Goal: Task Accomplishment & Management: Complete application form

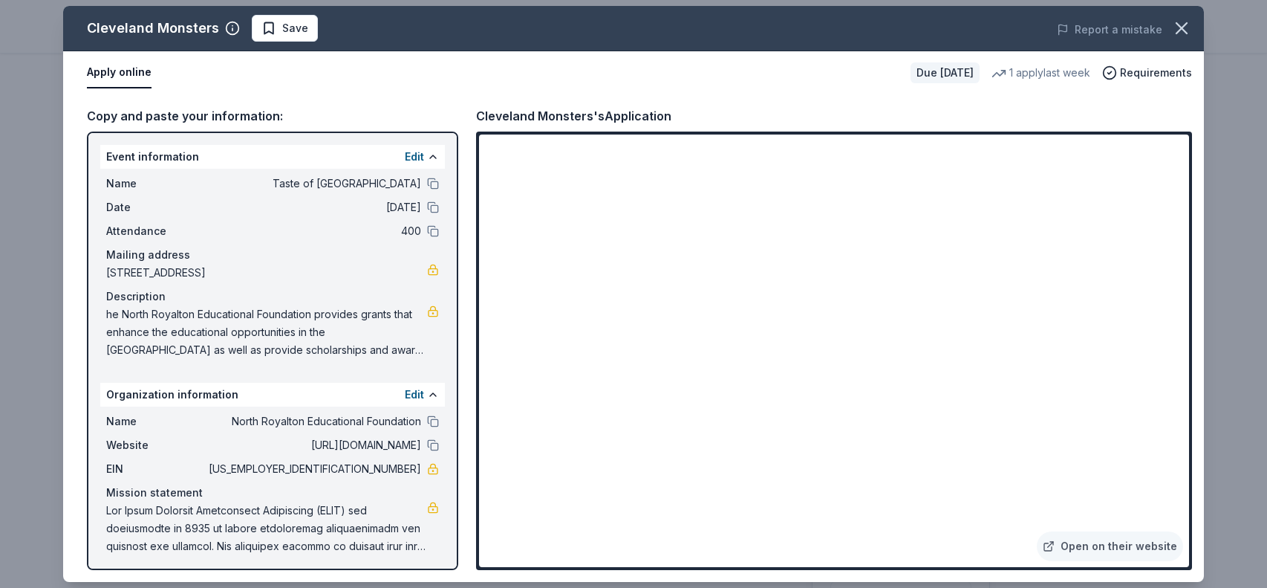
scroll to position [23, 0]
click at [282, 26] on span "Save" at bounding box center [295, 28] width 26 height 18
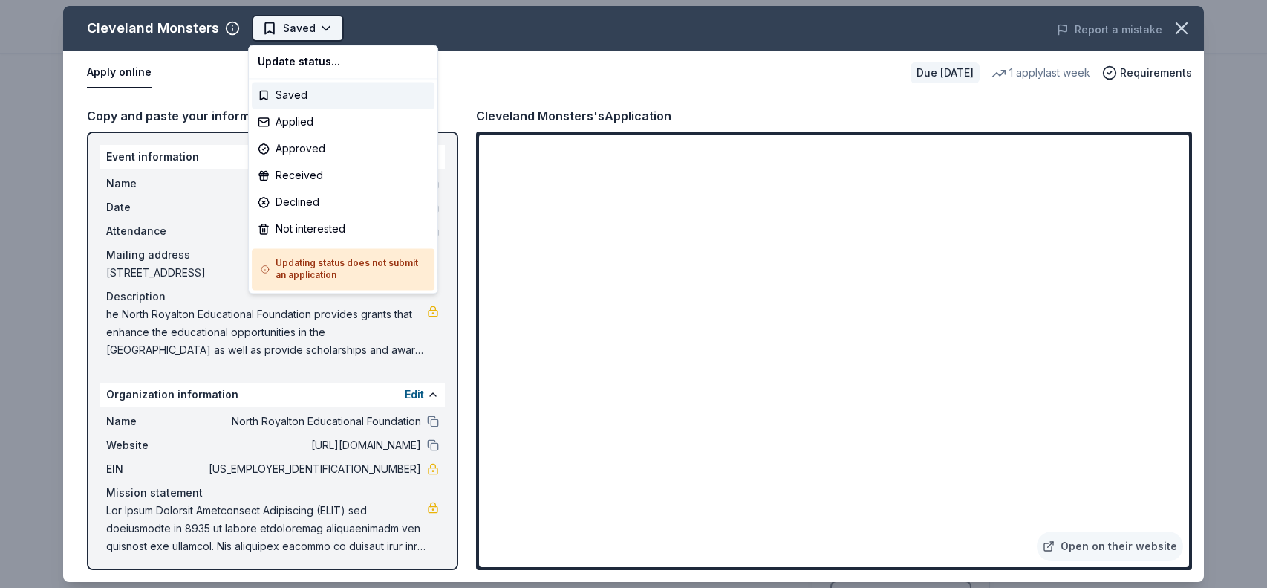
click at [267, 33] on html "Taste of North Royalton Start free trial Earn Rewards Due in 32 days Share Clev…" at bounding box center [633, 294] width 1267 height 588
click at [281, 123] on div "Applied" at bounding box center [343, 121] width 183 height 27
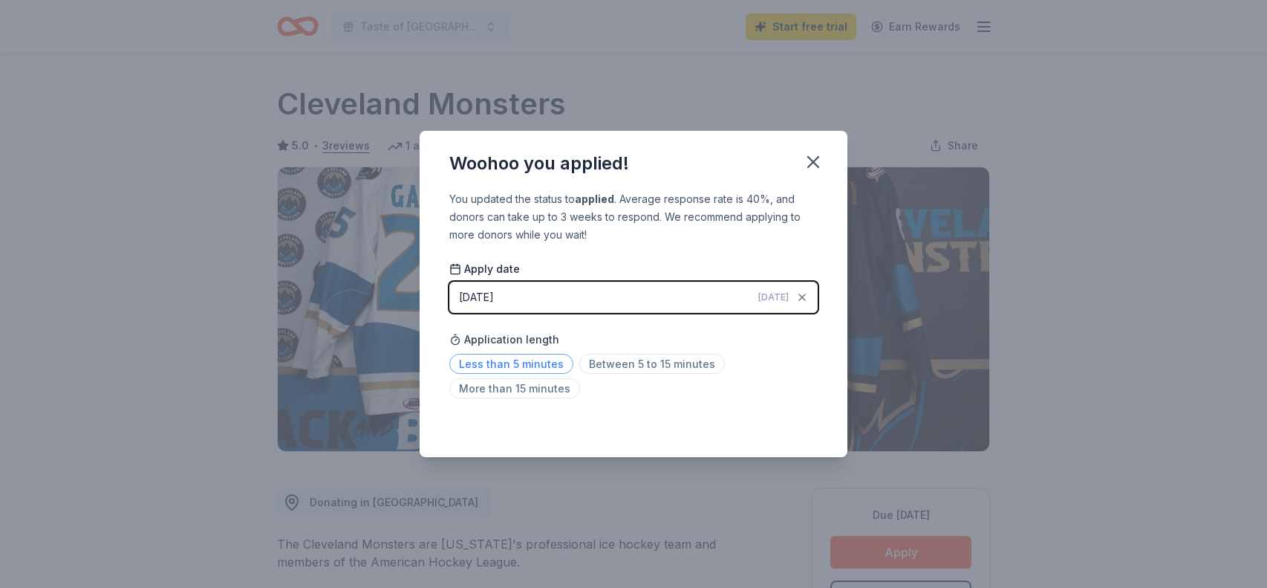
click at [521, 367] on span "Less than 5 minutes" at bounding box center [511, 364] width 124 height 20
click at [816, 163] on icon "button" at bounding box center [813, 162] width 21 height 21
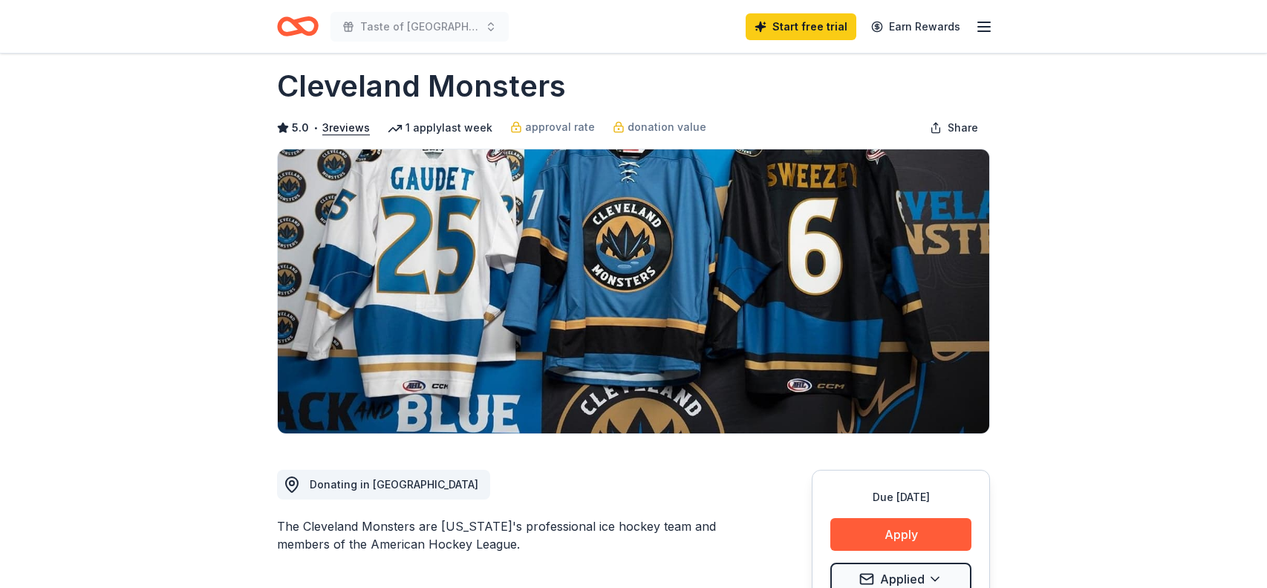
scroll to position [4, 0]
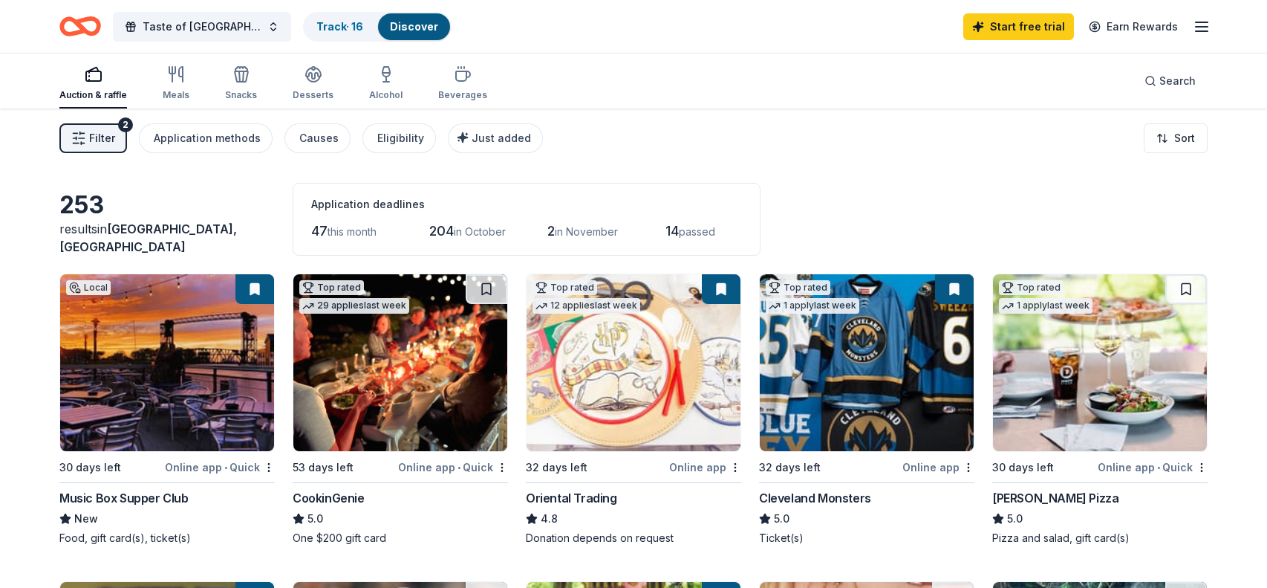
scroll to position [7, 0]
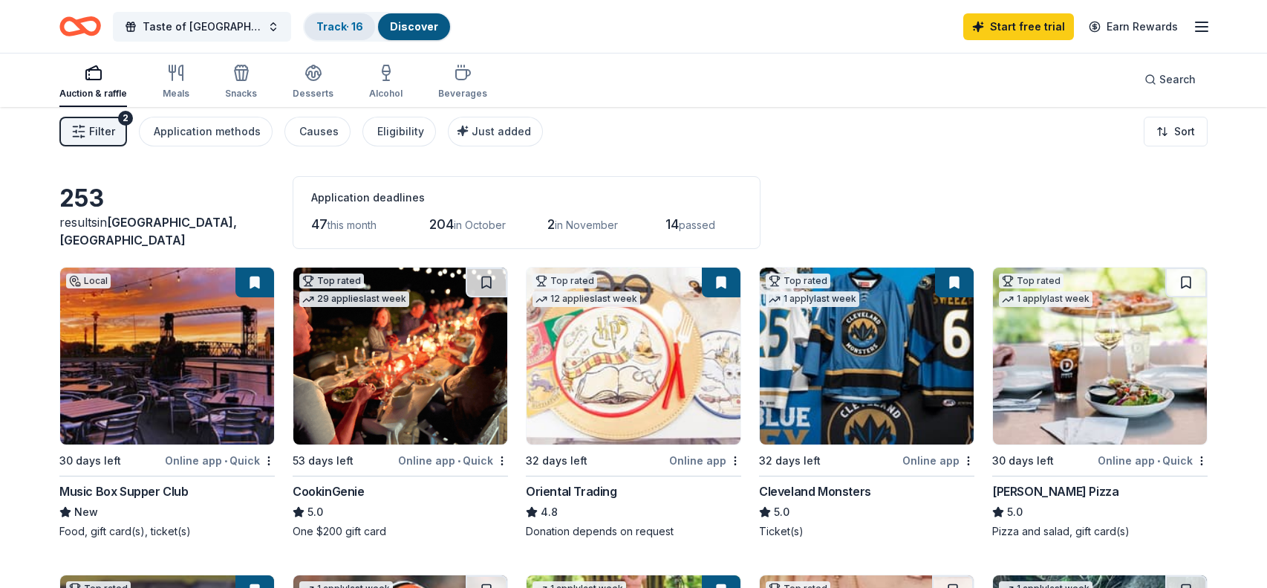
click at [313, 26] on div "Track · 16" at bounding box center [340, 26] width 71 height 27
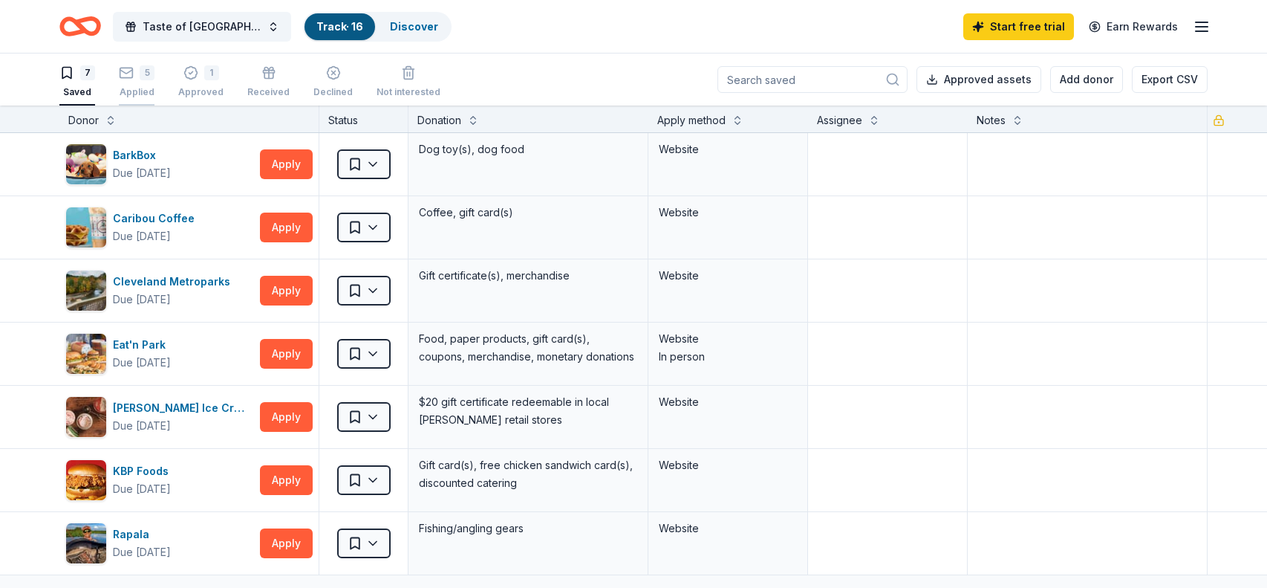
click at [134, 87] on div "Applied" at bounding box center [137, 92] width 36 height 12
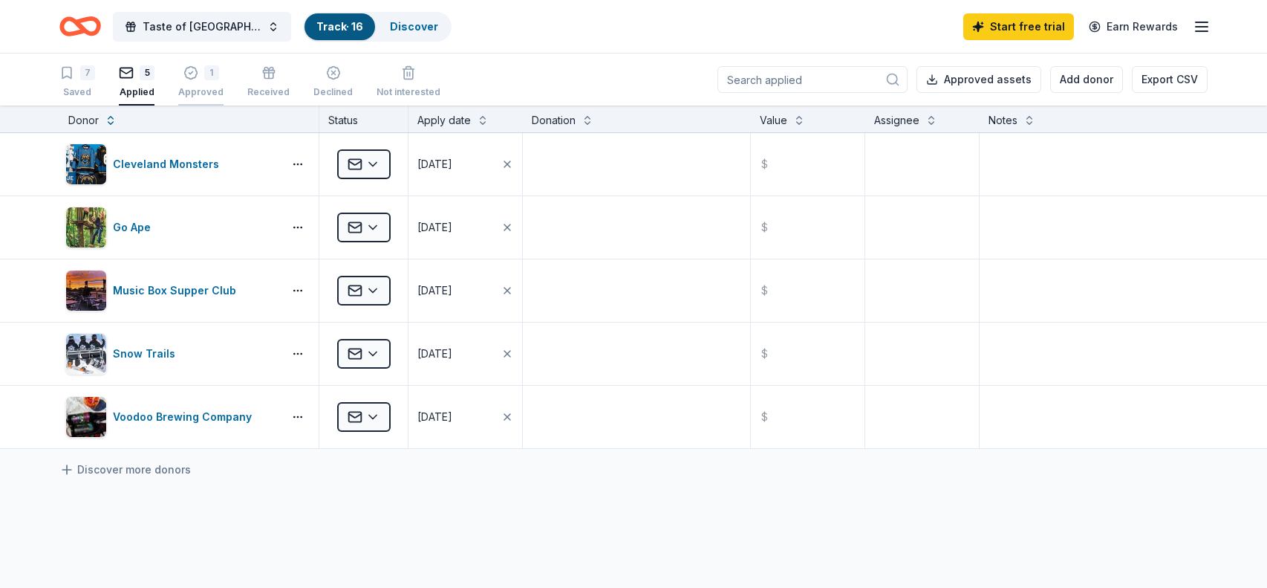
click at [195, 89] on div "Approved" at bounding box center [200, 92] width 45 height 12
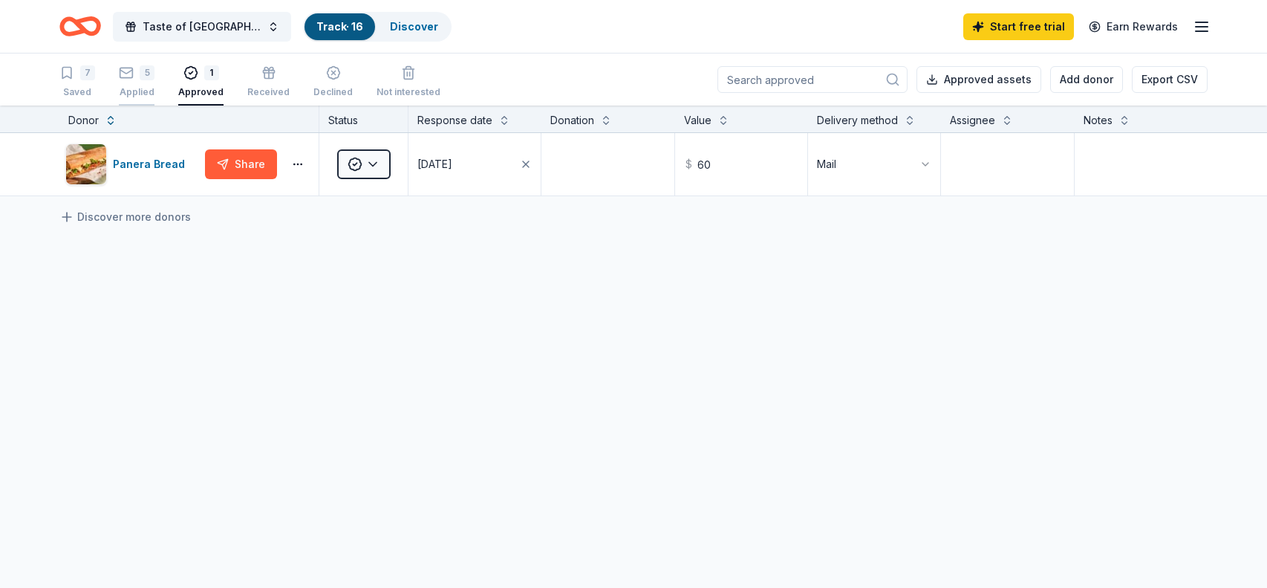
click at [153, 94] on div "Applied" at bounding box center [137, 92] width 36 height 12
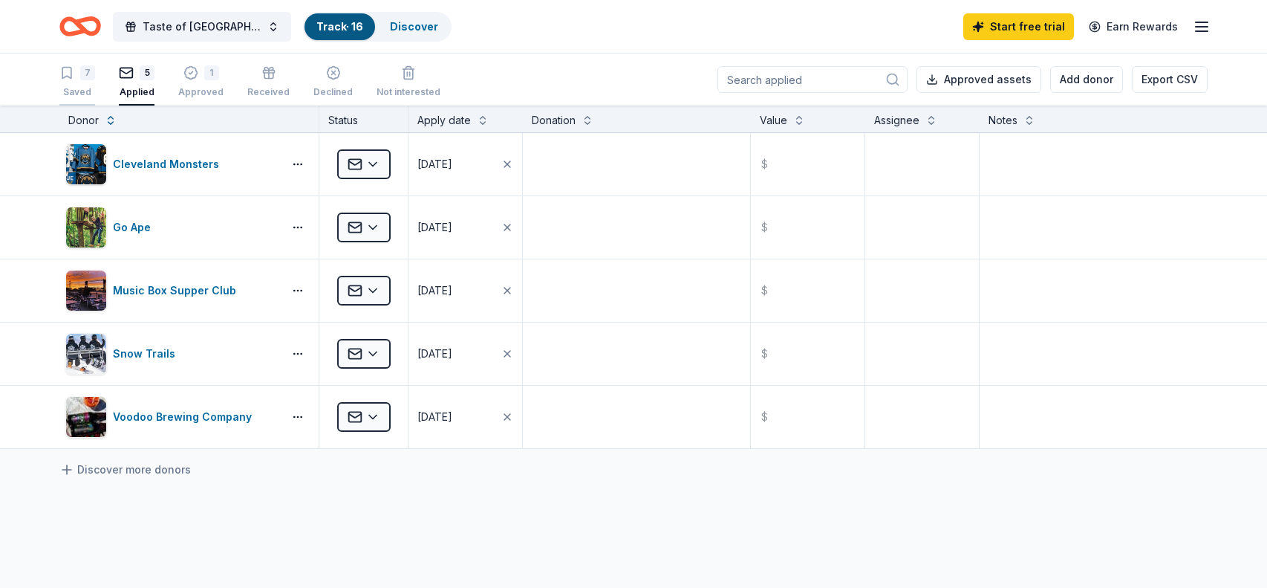
click at [82, 94] on div "Saved" at bounding box center [77, 92] width 36 height 12
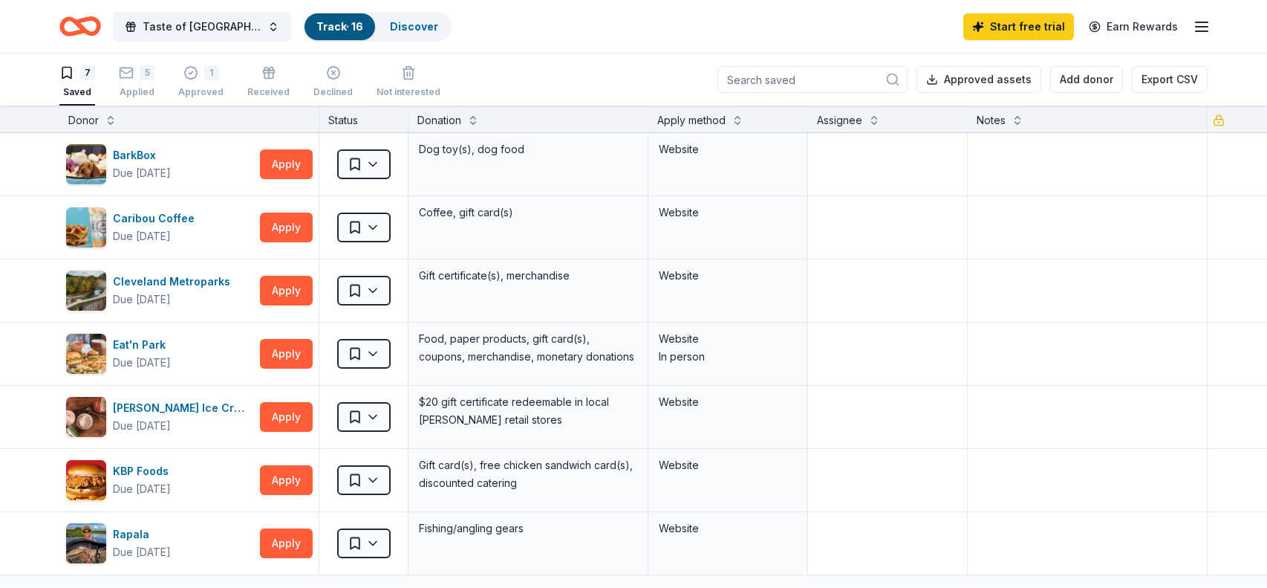
click at [97, 26] on icon "Home" at bounding box center [87, 26] width 23 height 15
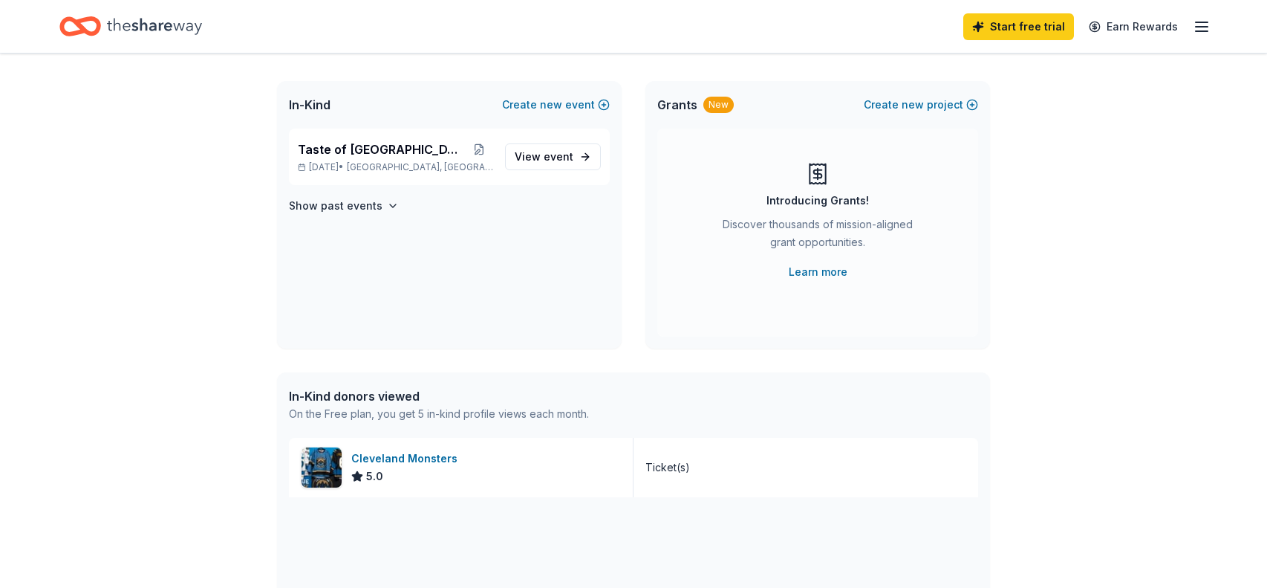
scroll to position [72, 0]
click at [390, 147] on span "Taste of [GEOGRAPHIC_DATA]" at bounding box center [381, 151] width 167 height 18
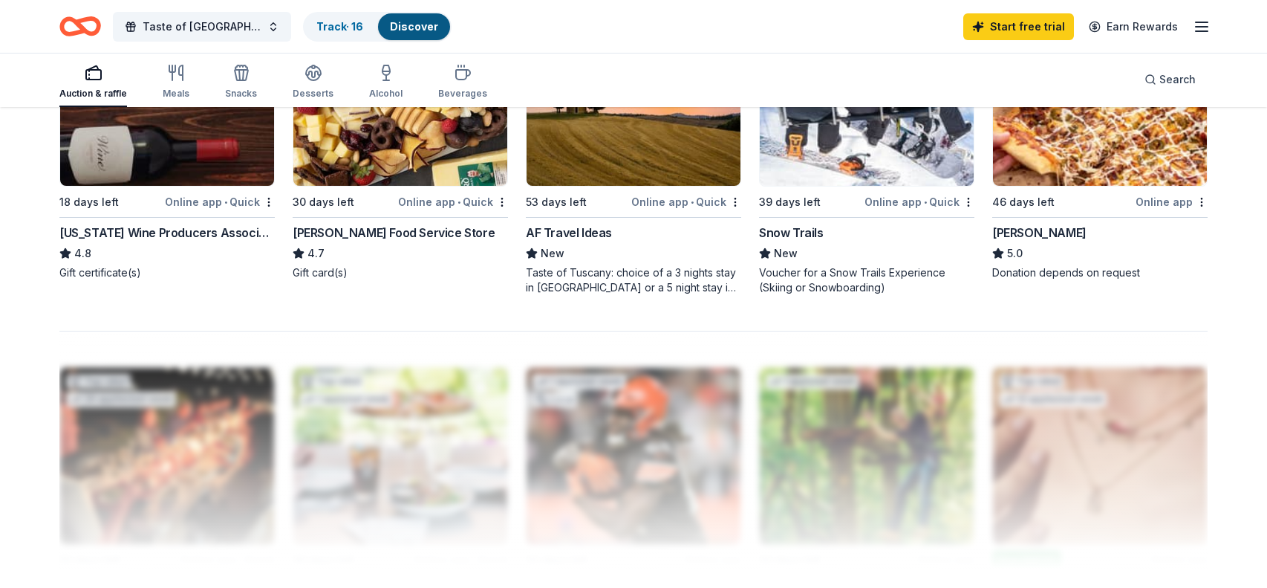
scroll to position [1211, 0]
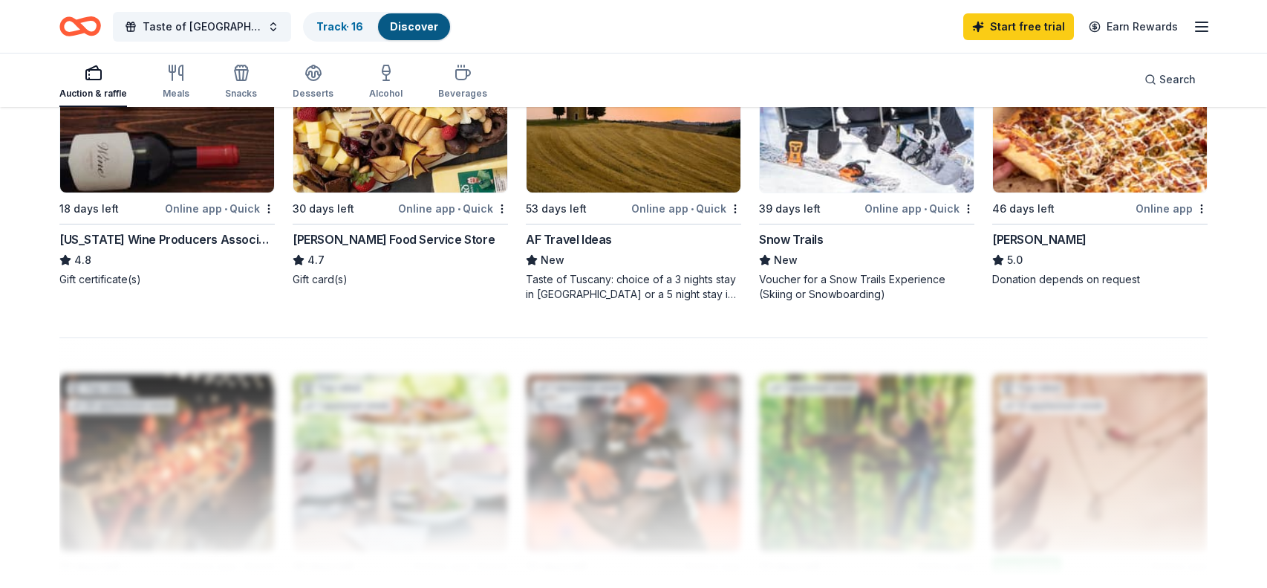
click at [210, 144] on img at bounding box center [167, 104] width 214 height 177
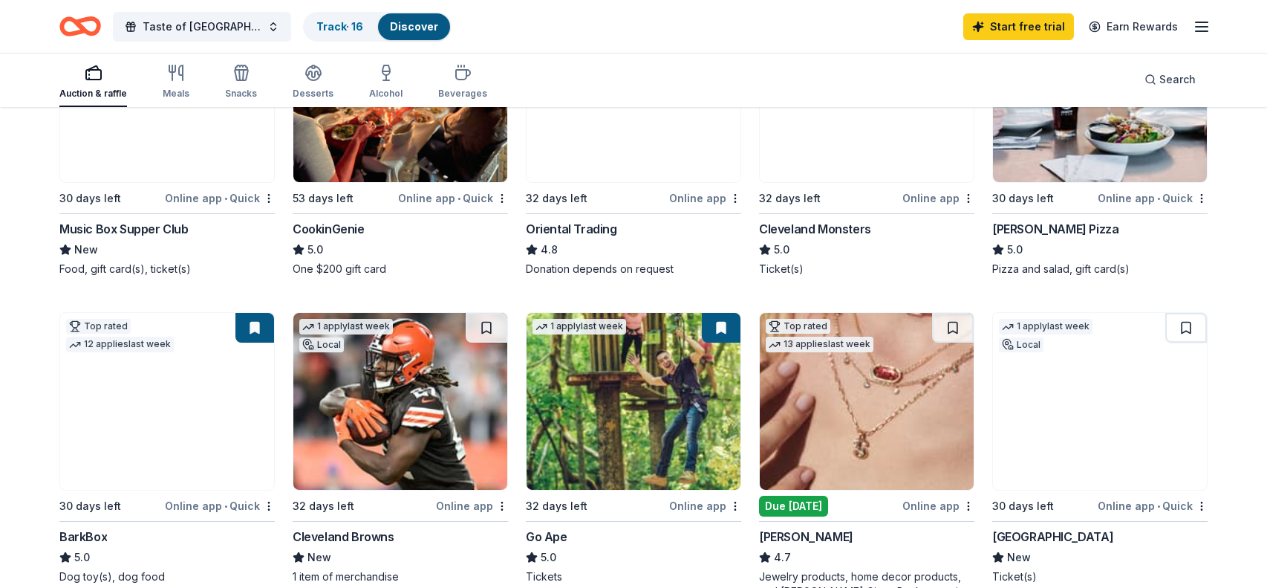
scroll to position [256, 0]
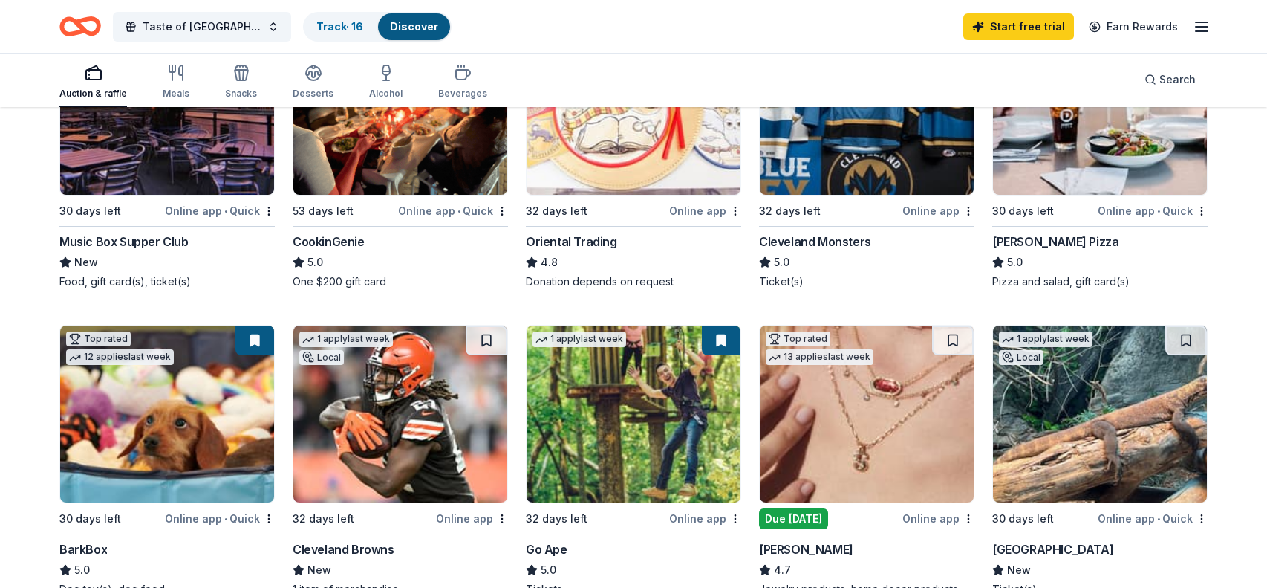
click at [325, 166] on img at bounding box center [400, 106] width 214 height 177
click at [224, 374] on img at bounding box center [167, 413] width 214 height 177
click at [185, 409] on img at bounding box center [167, 413] width 214 height 177
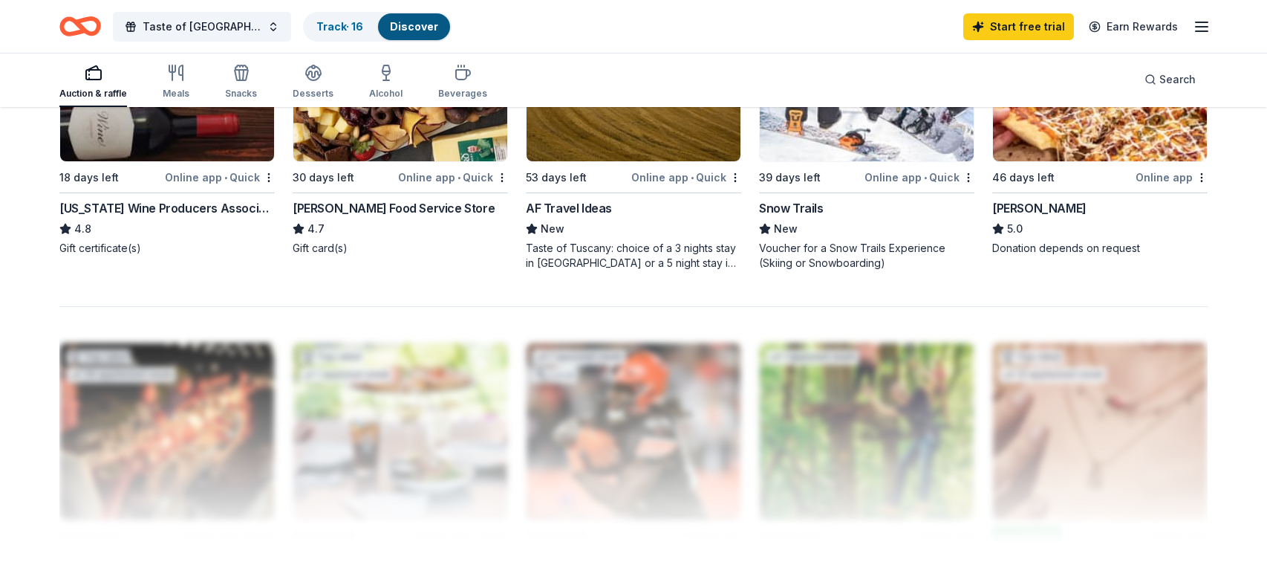
scroll to position [1183, 0]
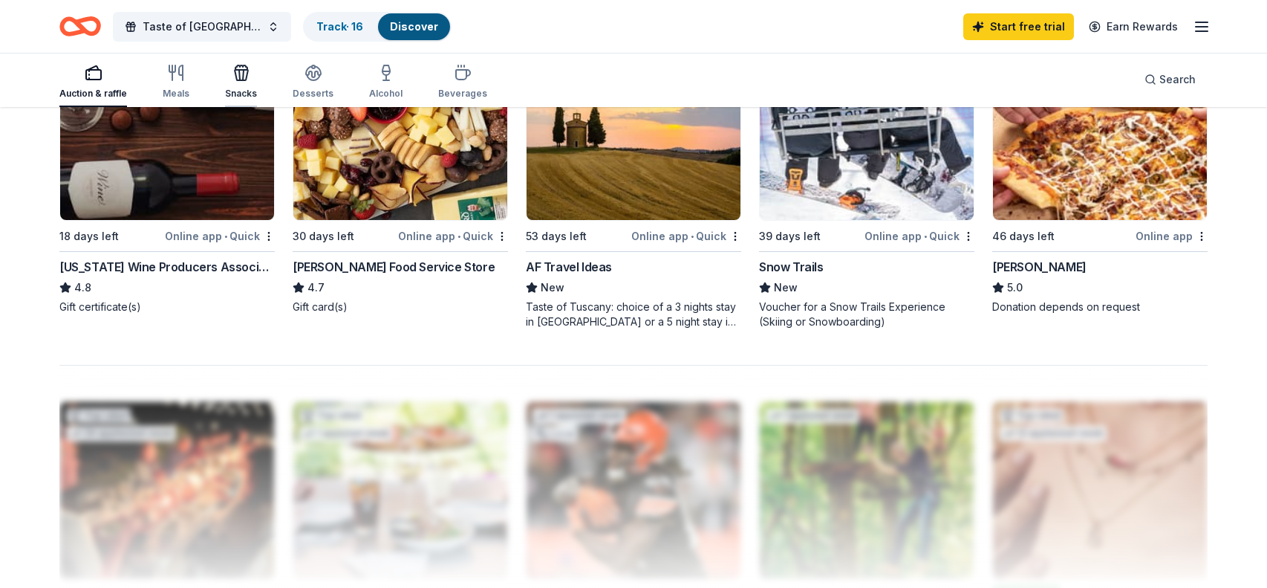
click at [235, 73] on icon "button" at bounding box center [242, 73] width 18 height 18
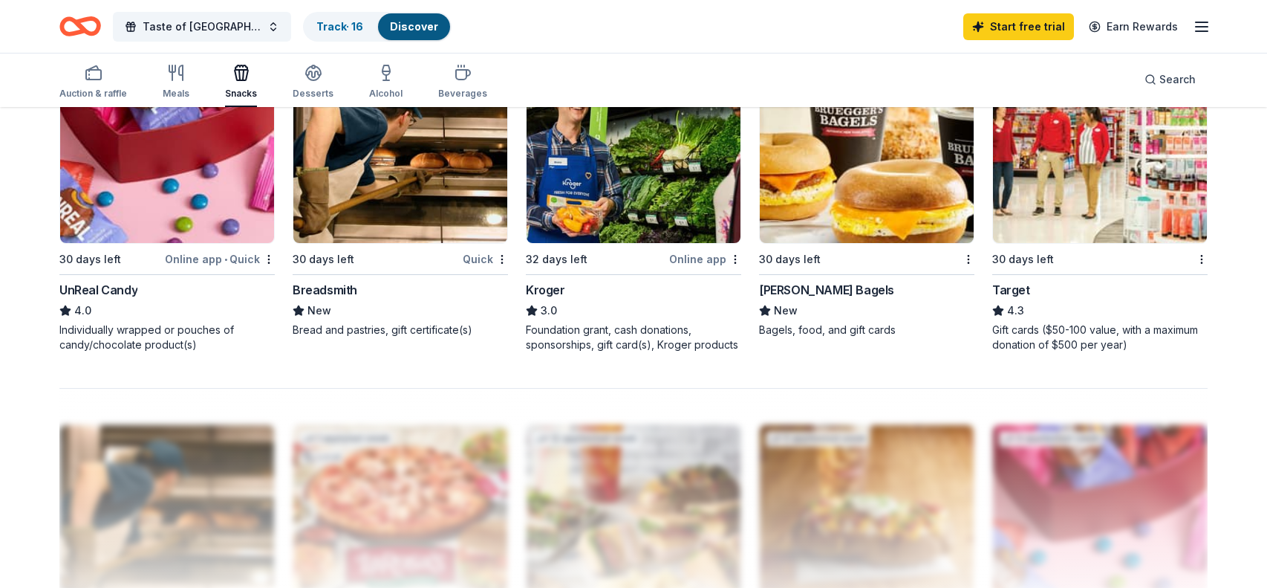
scroll to position [1147, 0]
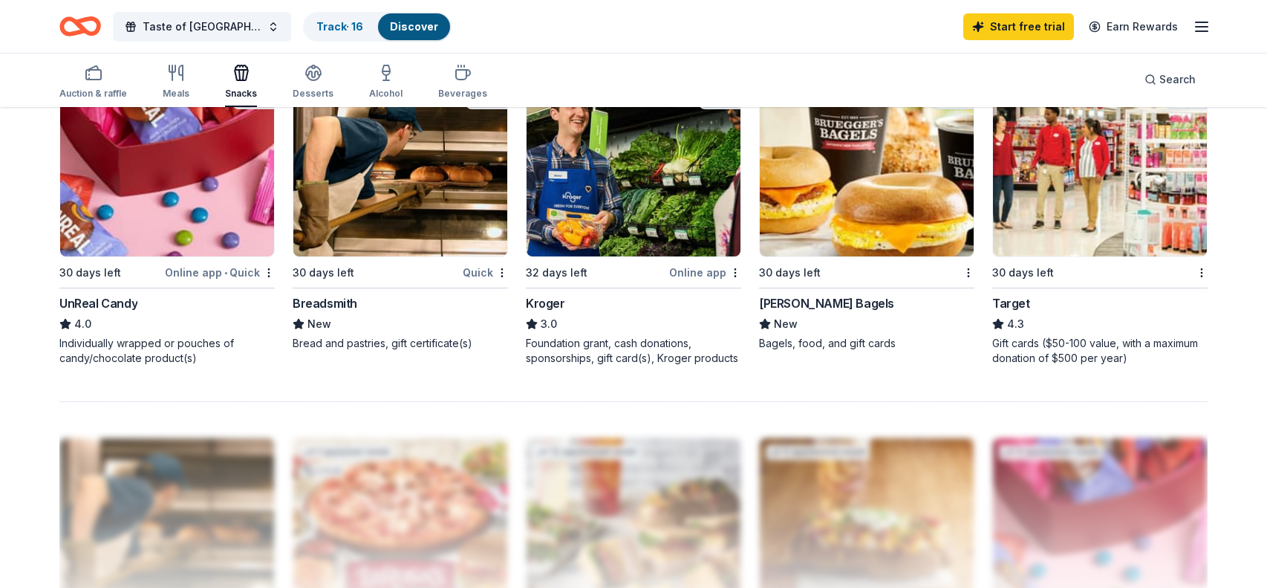
click at [808, 192] on img at bounding box center [867, 167] width 214 height 177
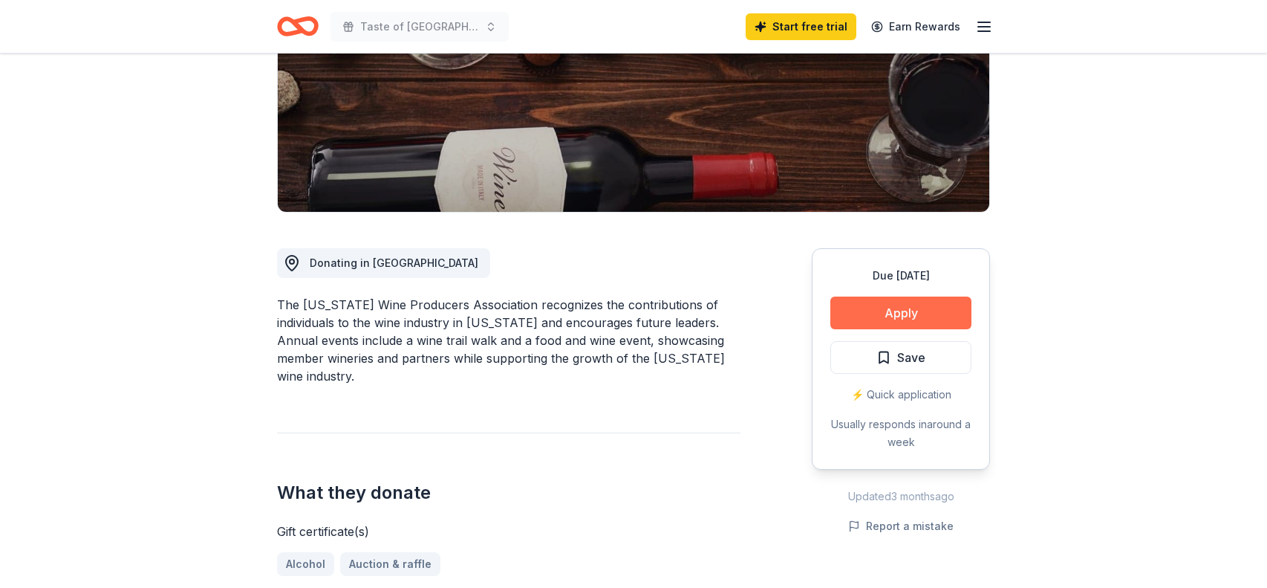
scroll to position [341, 0]
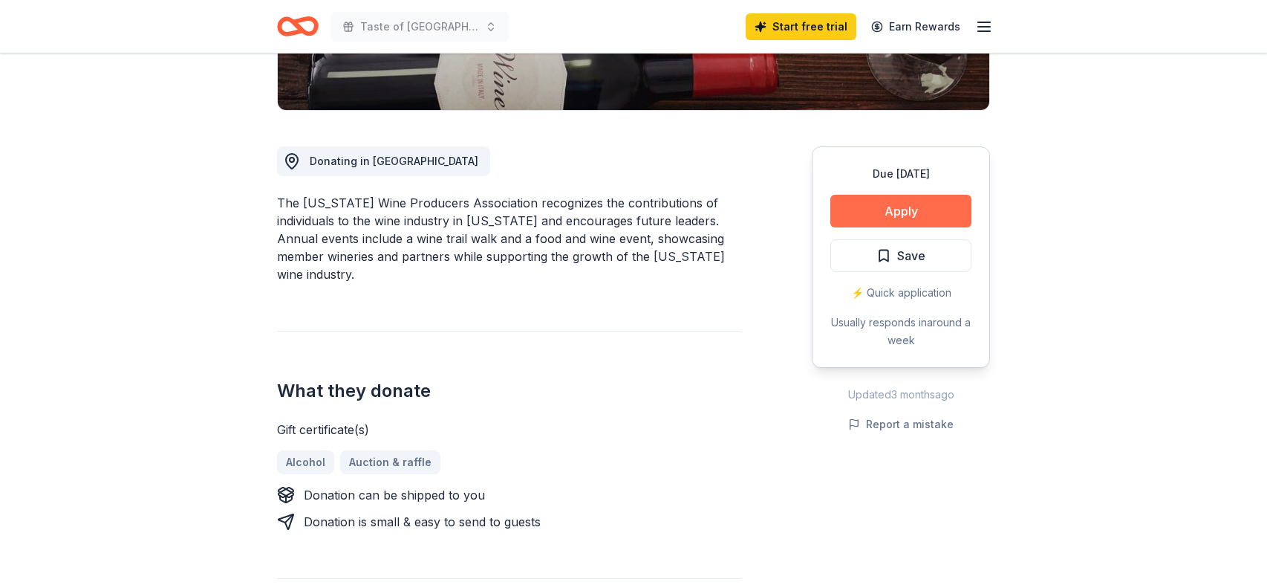
click at [931, 208] on button "Apply" at bounding box center [901, 211] width 141 height 33
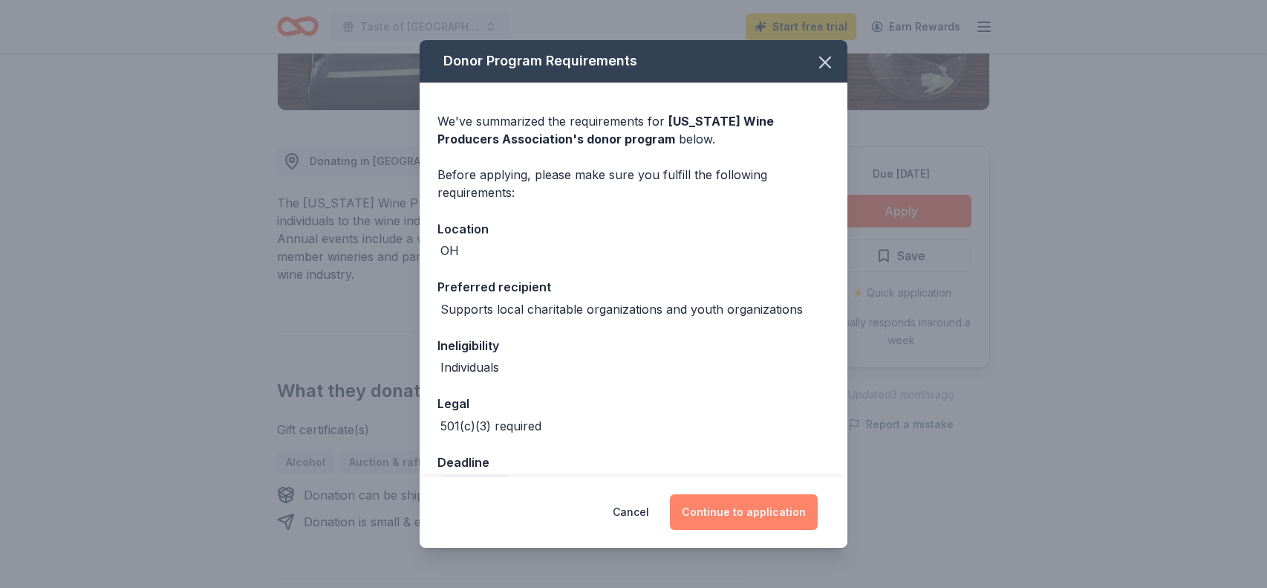
click at [770, 519] on button "Continue to application" at bounding box center [744, 512] width 148 height 36
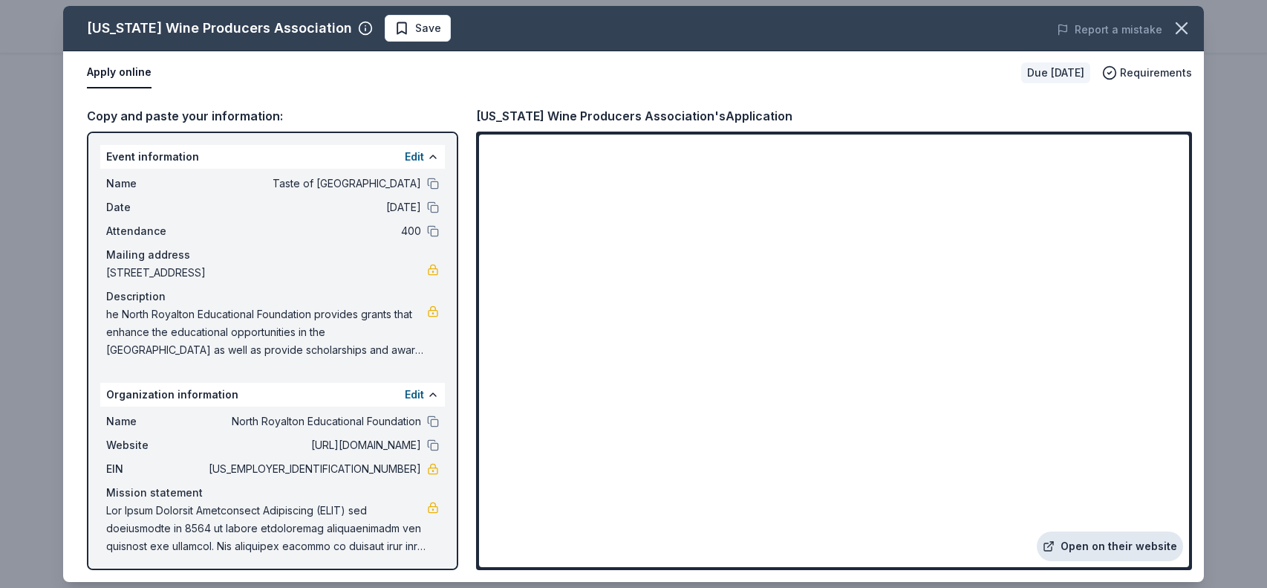
click at [1096, 548] on link "Open on their website" at bounding box center [1110, 546] width 146 height 30
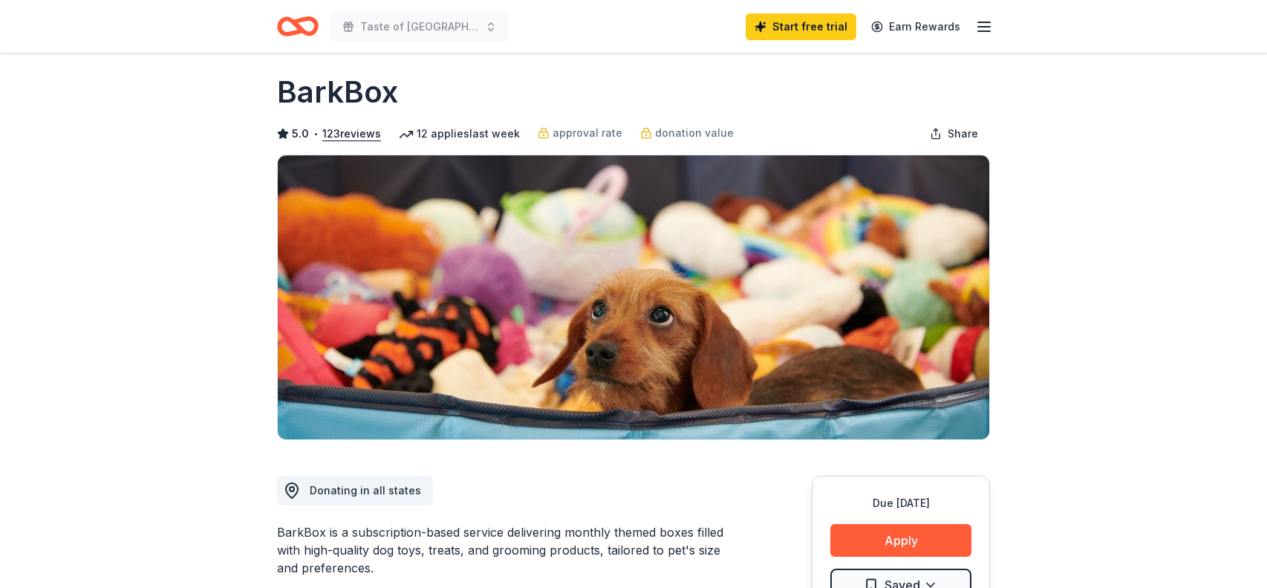
scroll to position [190, 0]
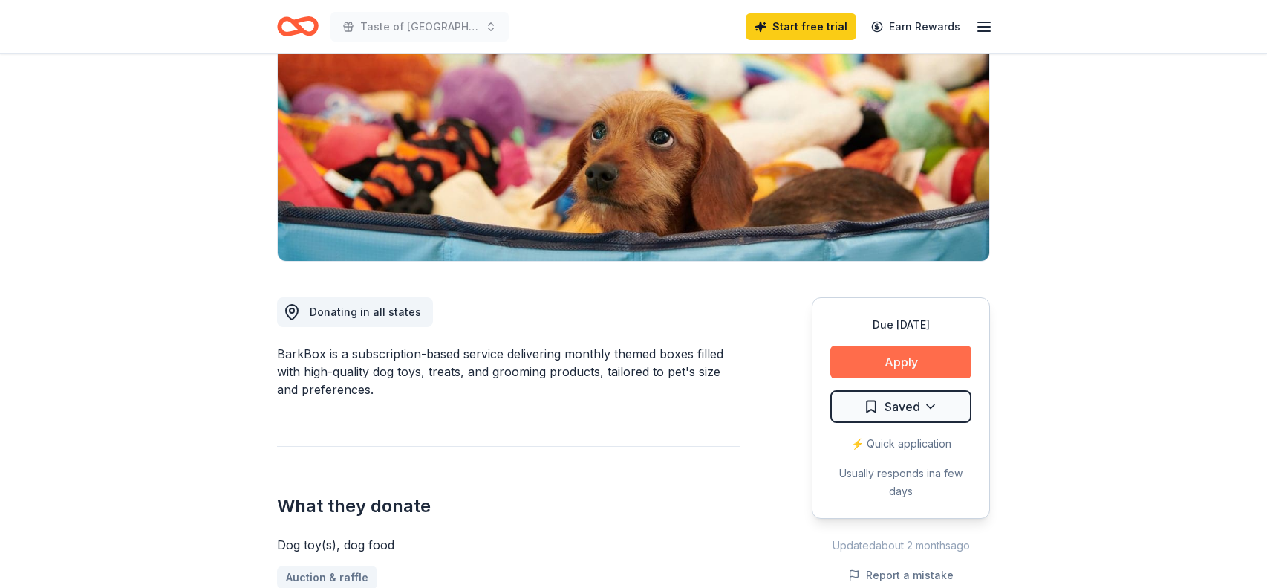
click at [900, 368] on button "Apply" at bounding box center [901, 361] width 141 height 33
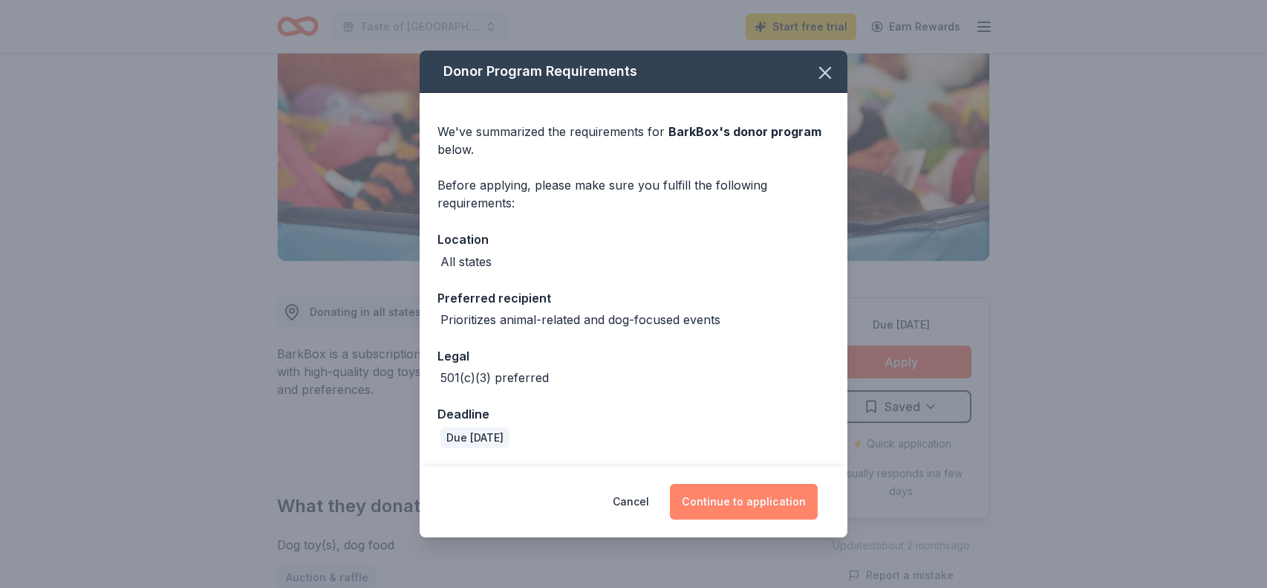
click at [782, 487] on button "Continue to application" at bounding box center [744, 502] width 148 height 36
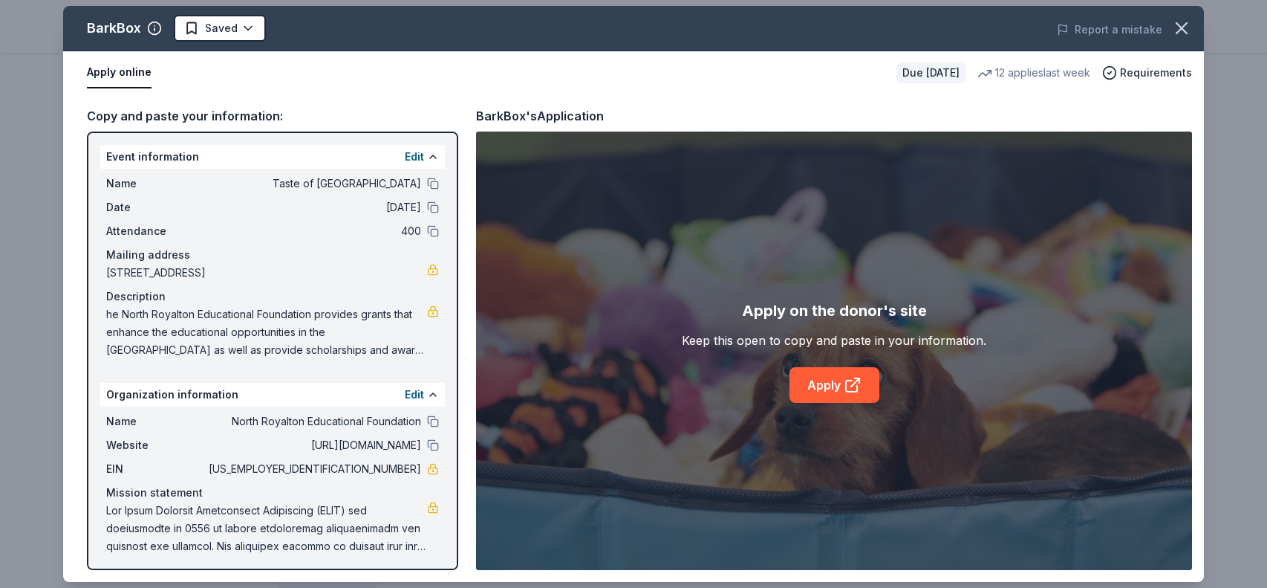
scroll to position [4, 0]
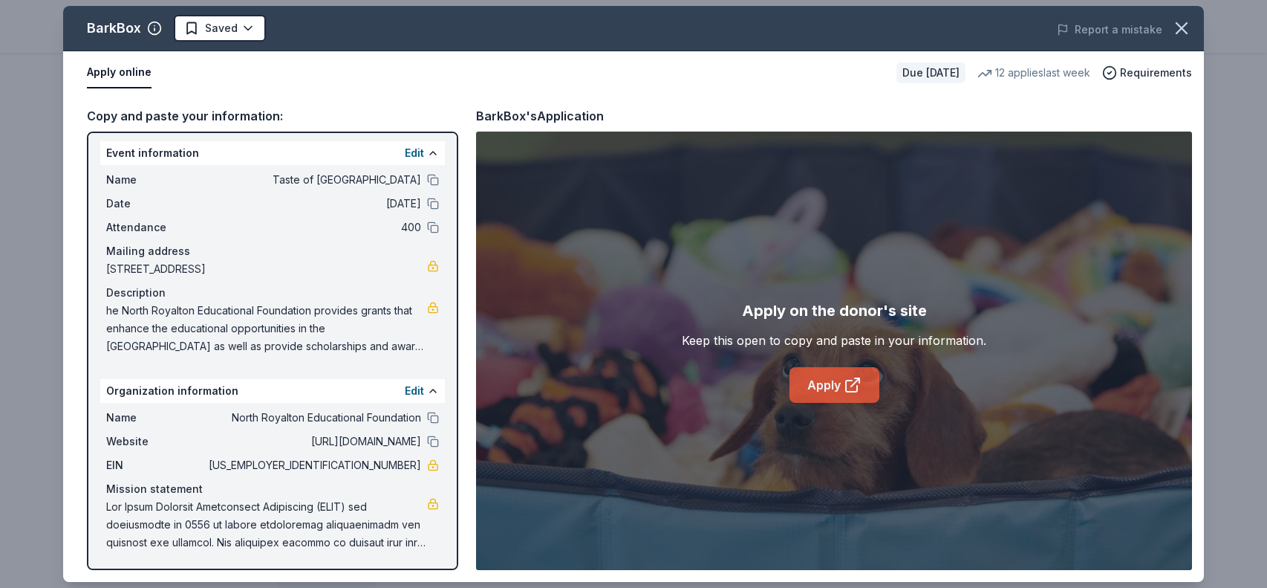
click at [808, 399] on link "Apply" at bounding box center [835, 385] width 90 height 36
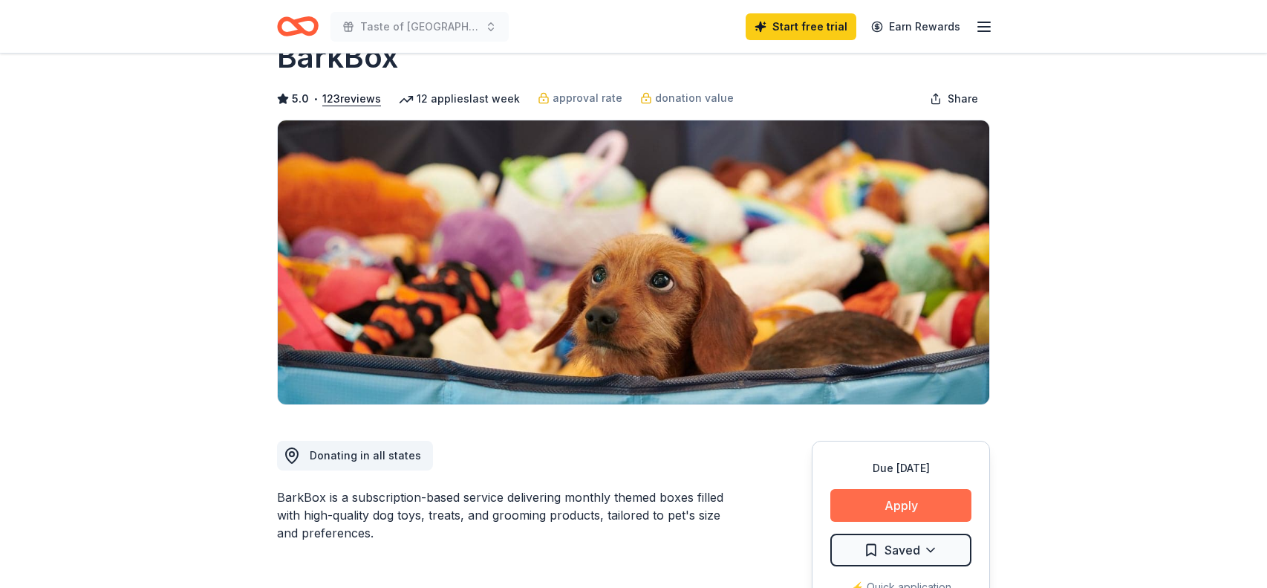
scroll to position [56, 0]
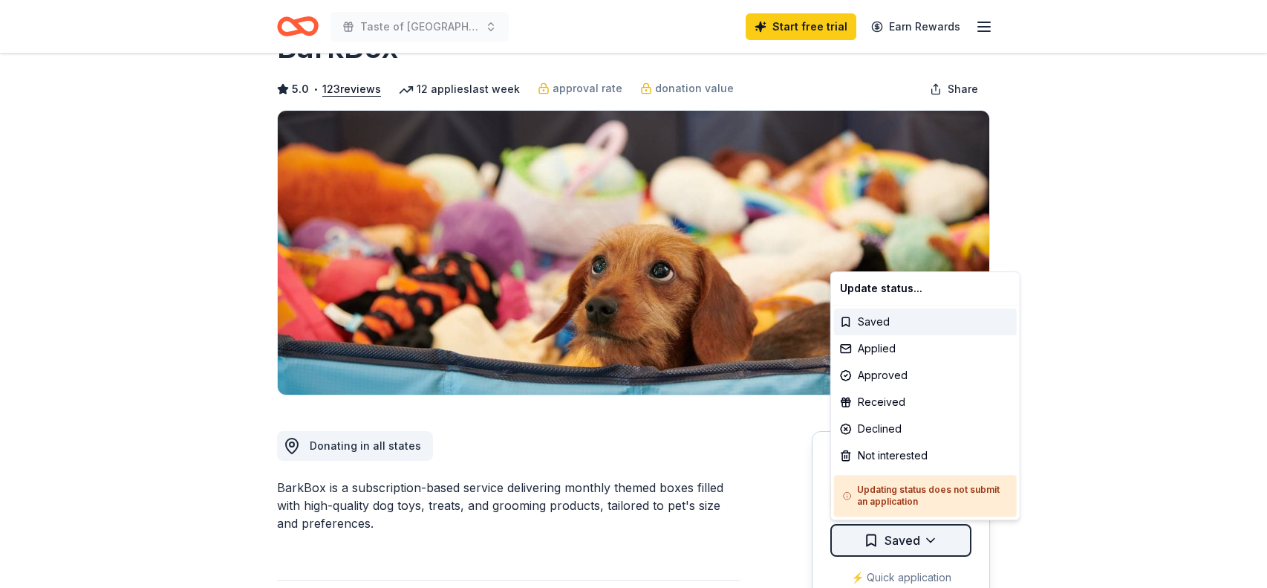
click at [903, 531] on html "Taste of North Royalton Start free trial Earn Rewards Due [DATE] Share BarkBox …" at bounding box center [633, 238] width 1267 height 588
click at [886, 340] on div "Applied" at bounding box center [925, 348] width 183 height 27
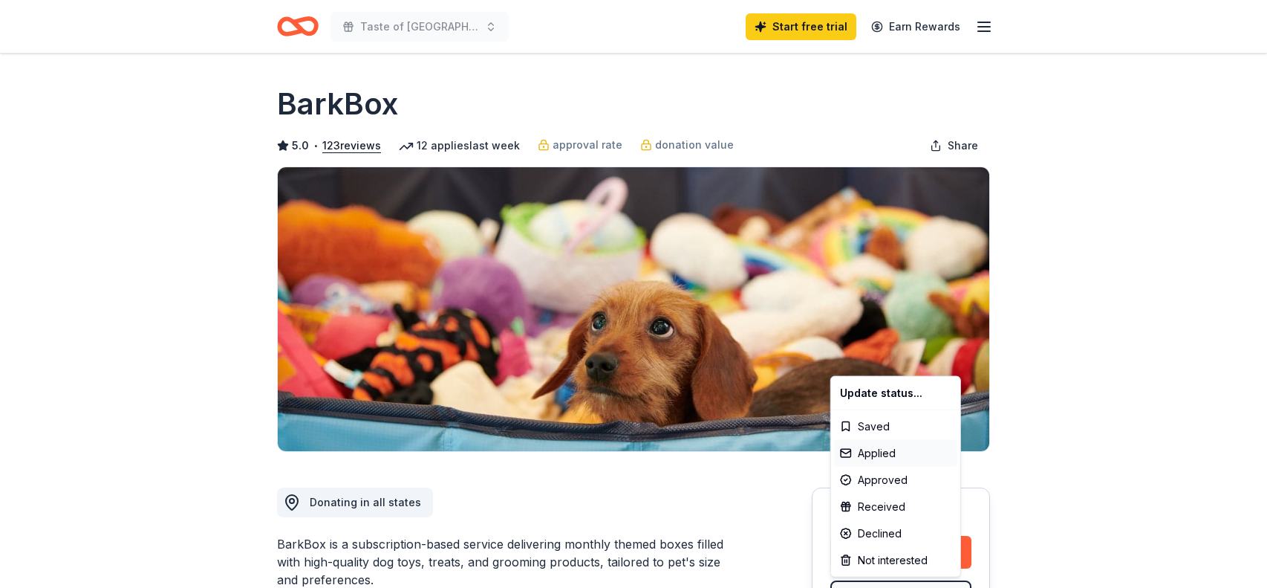
scroll to position [0, 0]
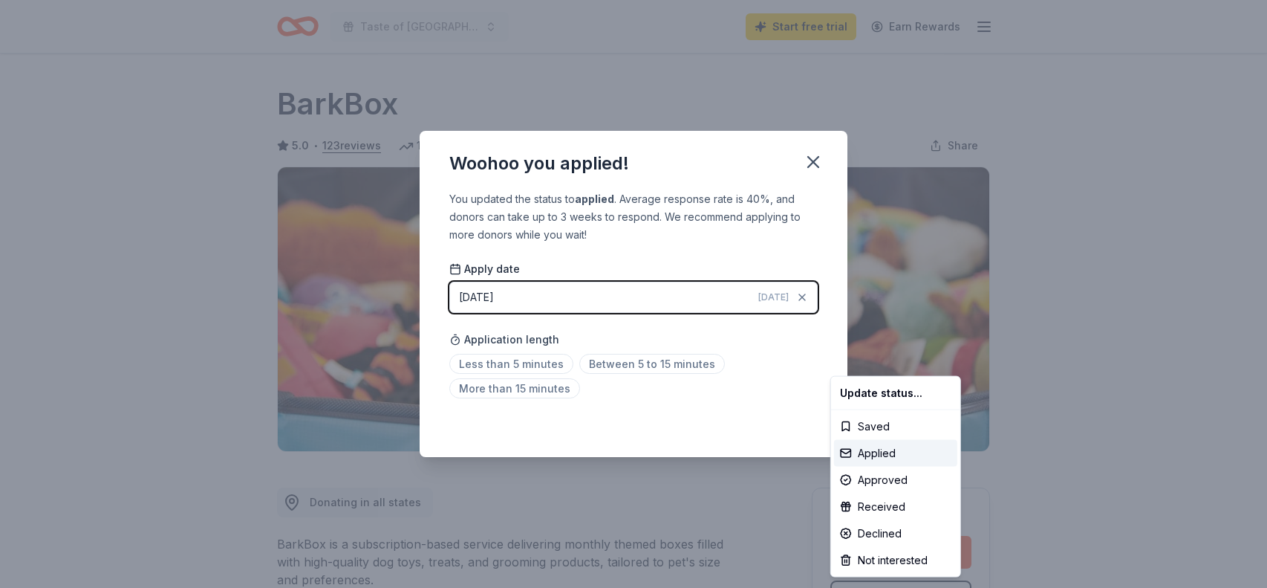
click at [512, 368] on html "Taste of North Royalton Start free trial Earn Rewards Due in 30 days Share Bark…" at bounding box center [633, 294] width 1267 height 588
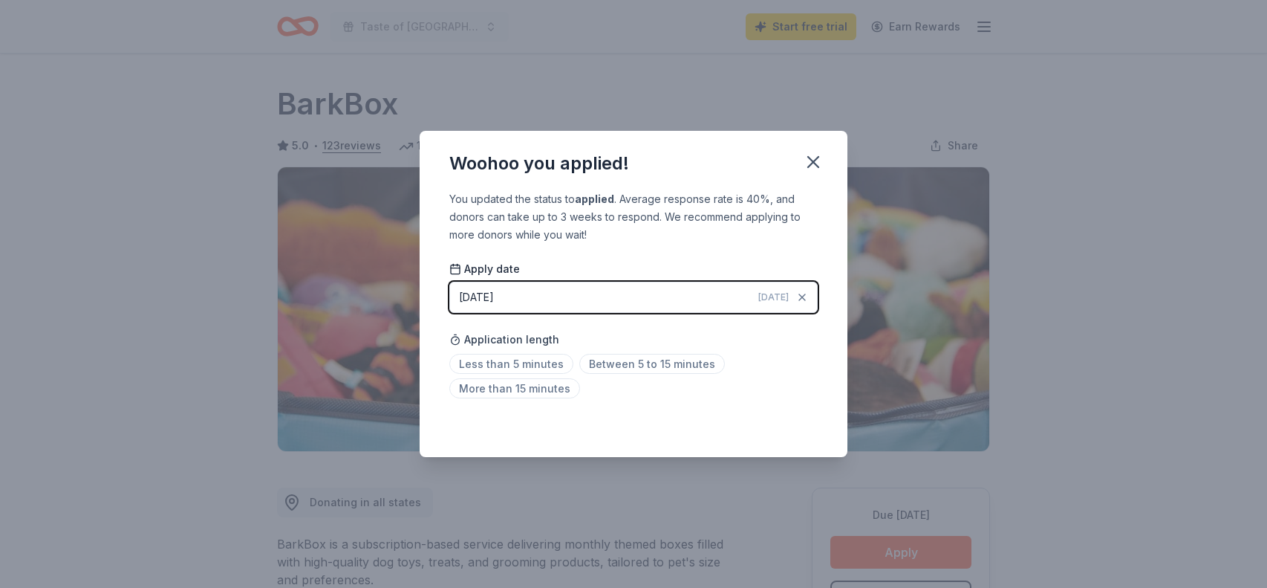
scroll to position [25, 0]
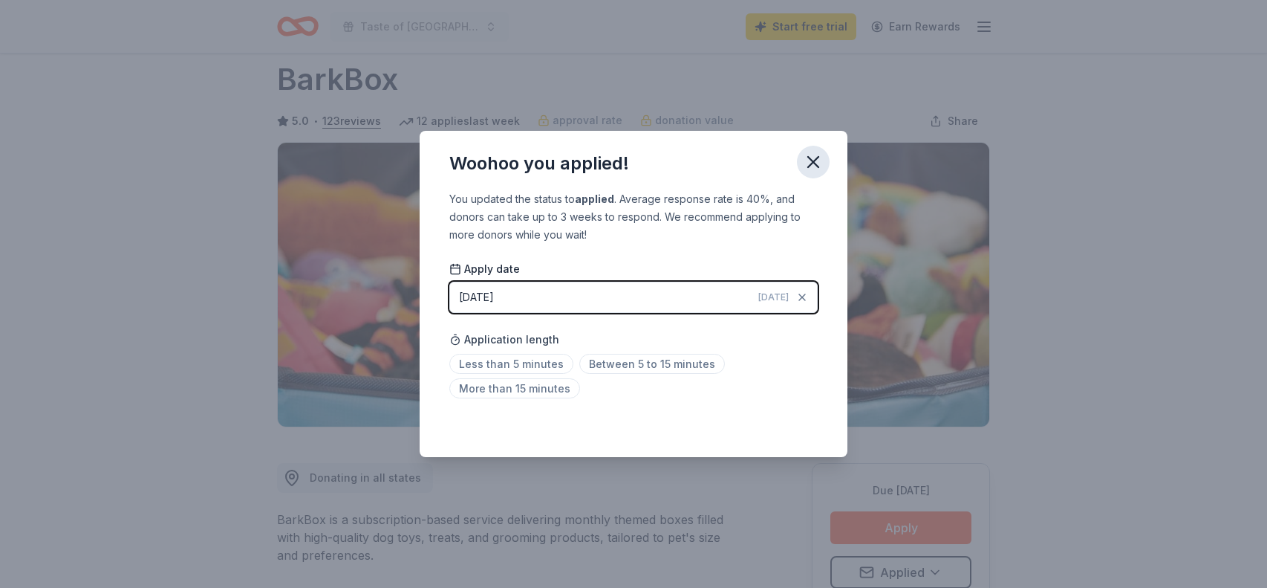
click at [819, 166] on icon "button" at bounding box center [813, 162] width 21 height 21
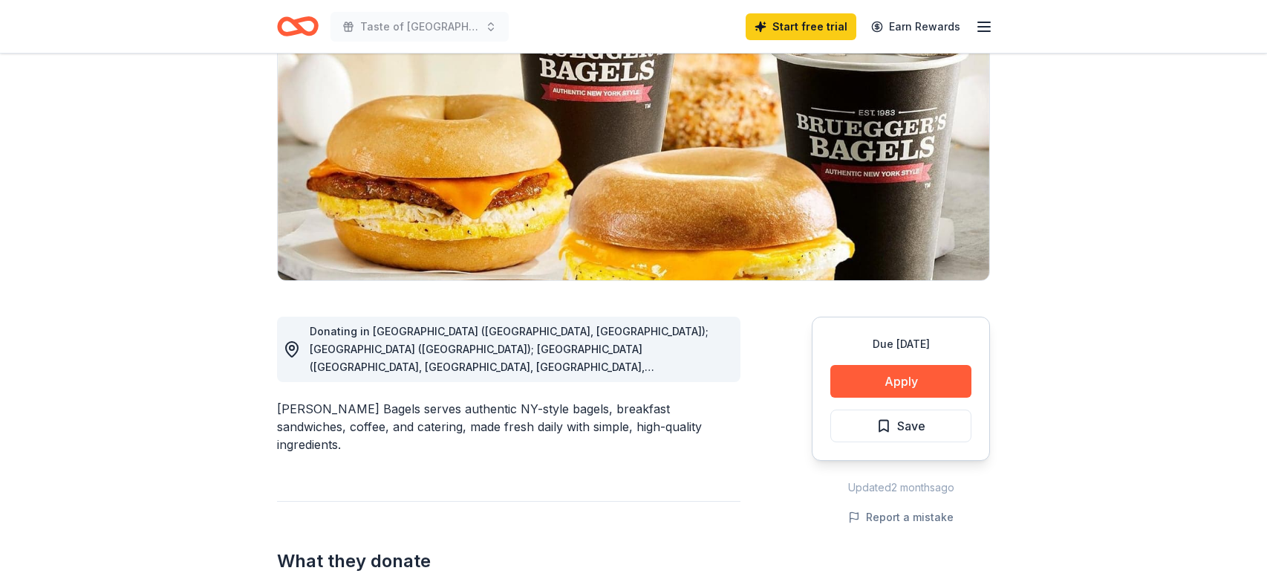
scroll to position [172, 0]
